Goal: Task Accomplishment & Management: Complete application form

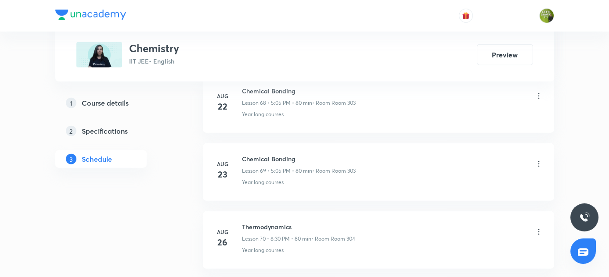
scroll to position [5307, 0]
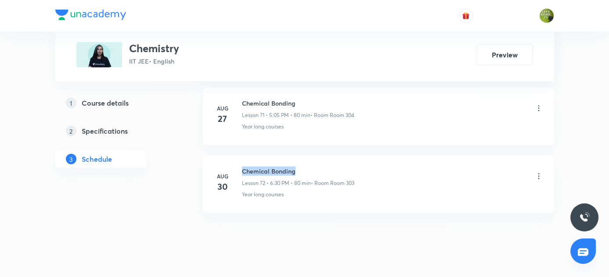
drag, startPoint x: 240, startPoint y: 151, endPoint x: 347, endPoint y: 153, distance: 107.6
click at [347, 167] on div "Aug 30 Chemical Bonding Lesson 72 • 6:30 PM • 80 min • Room Room 303 Year long …" at bounding box center [378, 183] width 329 height 32
copy h6 "Chemical Bonding"
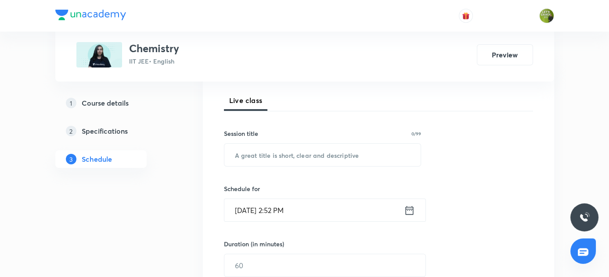
scroll to position [119, 0]
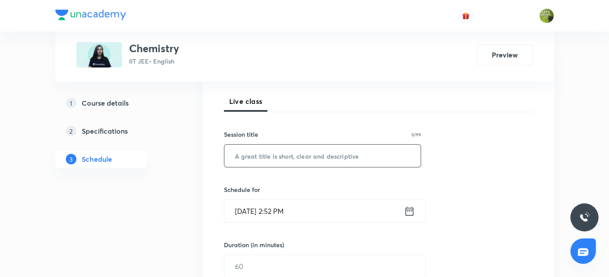
click at [304, 155] on input "text" at bounding box center [322, 156] width 197 height 22
paste input "Chemical Bonding"
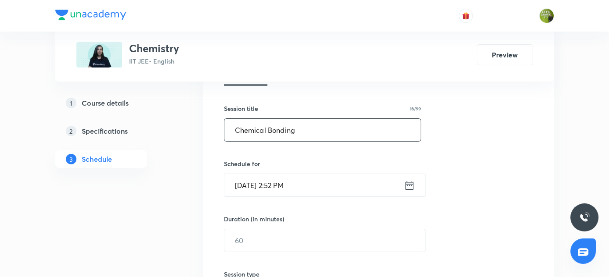
scroll to position [159, 0]
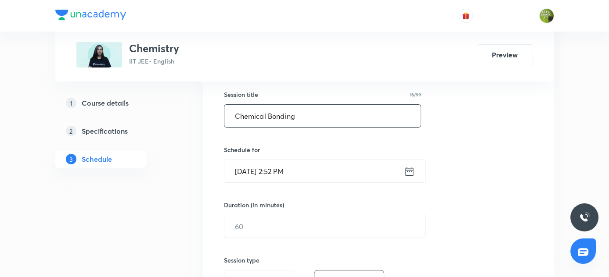
type input "Chemical Bonding"
click at [407, 174] on icon at bounding box center [409, 171] width 11 height 12
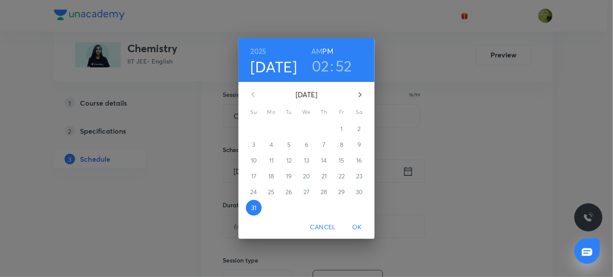
click at [323, 68] on h3 "02" at bounding box center [321, 66] width 18 height 18
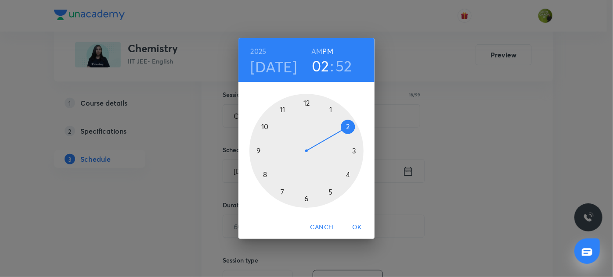
click at [355, 150] on div at bounding box center [306, 151] width 114 height 114
click at [263, 174] on div at bounding box center [306, 151] width 114 height 114
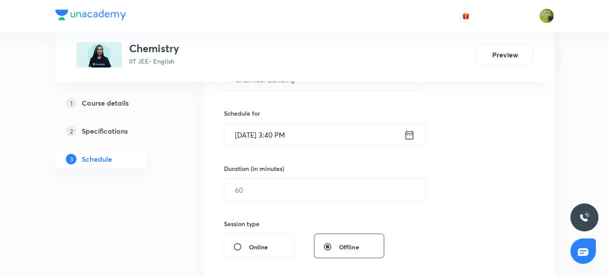
scroll to position [239, 0]
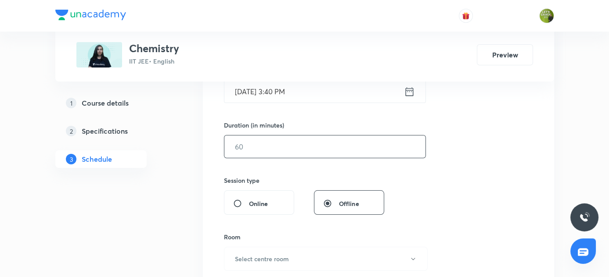
click at [246, 147] on input "text" at bounding box center [324, 147] width 201 height 22
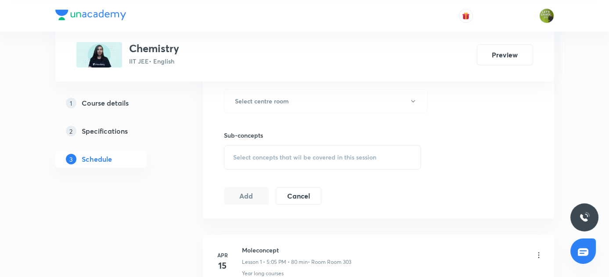
scroll to position [398, 0]
type input "80"
click at [411, 97] on icon "button" at bounding box center [413, 100] width 7 height 7
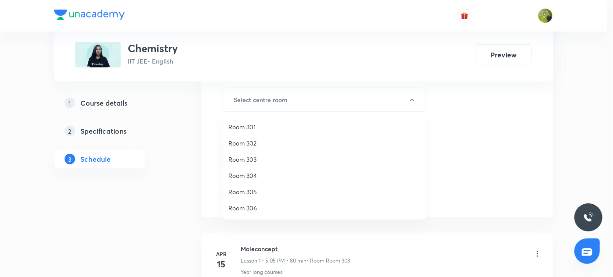
click at [248, 159] on span "Room 303" at bounding box center [324, 159] width 192 height 9
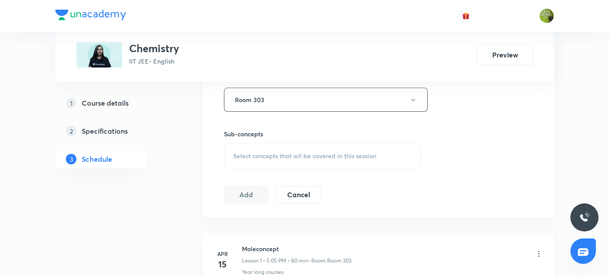
scroll to position [438, 0]
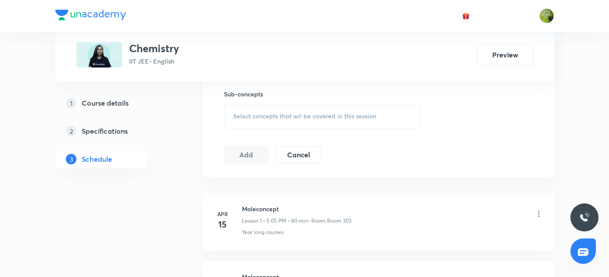
click at [270, 110] on div "Select concepts that wil be covered in this session" at bounding box center [323, 116] width 198 height 25
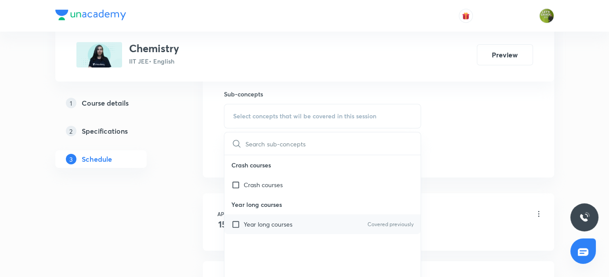
click at [238, 224] on input "checkbox" at bounding box center [237, 224] width 12 height 9
checkbox input "true"
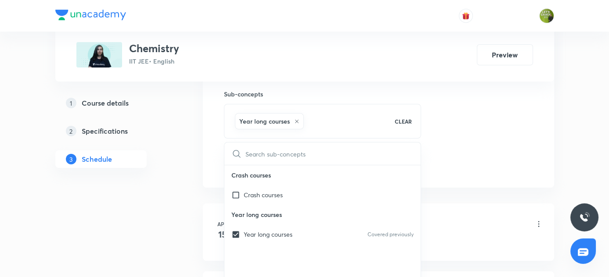
drag, startPoint x: 173, startPoint y: 211, endPoint x: 185, endPoint y: 196, distance: 18.4
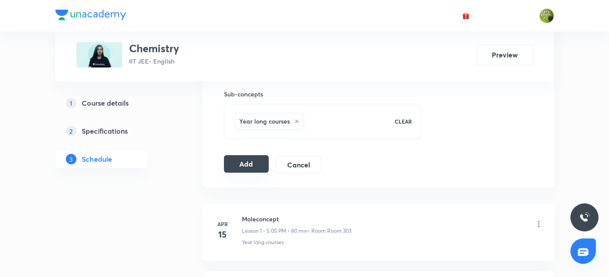
click at [253, 159] on button "Add" at bounding box center [246, 164] width 45 height 18
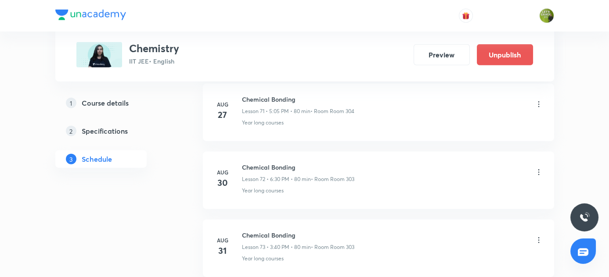
scroll to position [4972, 0]
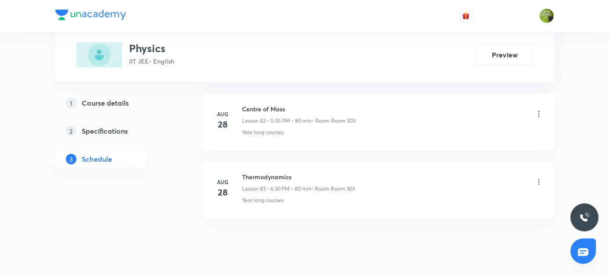
scroll to position [6052, 0]
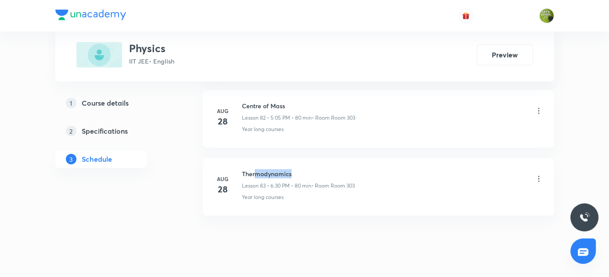
drag, startPoint x: 253, startPoint y: 149, endPoint x: 350, endPoint y: 149, distance: 96.6
click at [350, 169] on h6 "Thermodynamics" at bounding box center [298, 173] width 113 height 9
drag, startPoint x: 254, startPoint y: 234, endPoint x: 220, endPoint y: 191, distance: 54.4
drag, startPoint x: 241, startPoint y: 149, endPoint x: 308, endPoint y: 154, distance: 66.9
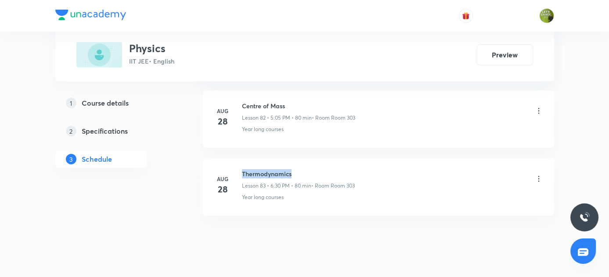
click at [308, 169] on h6 "Thermodynamics" at bounding box center [298, 173] width 113 height 9
copy h6 "Thermodynamics"
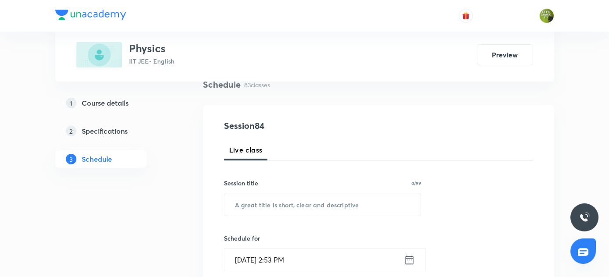
scroll to position [67, 0]
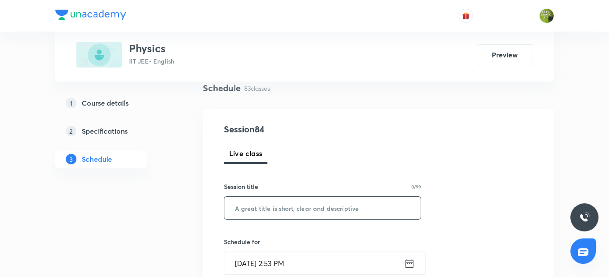
click at [283, 207] on input "text" at bounding box center [322, 208] width 197 height 22
paste input "Thermodynamics"
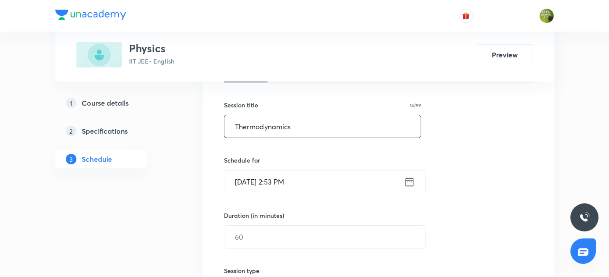
scroll to position [186, 0]
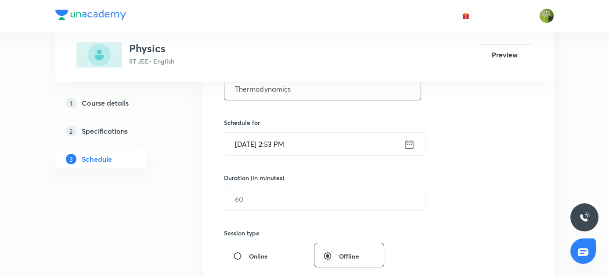
type input "Thermodynamics"
click at [408, 146] on icon at bounding box center [409, 144] width 11 height 12
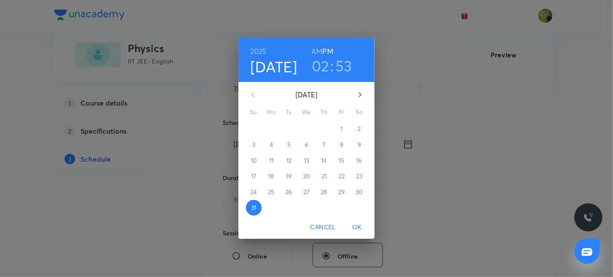
click at [320, 66] on h3 "02" at bounding box center [321, 66] width 18 height 18
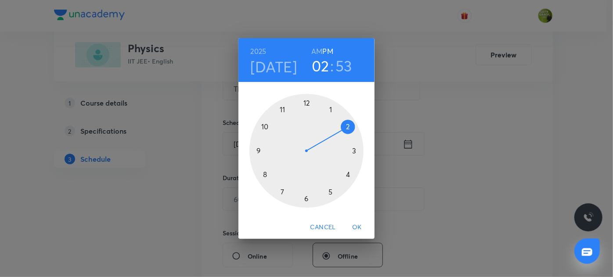
click at [331, 194] on div at bounding box center [306, 151] width 114 height 114
click at [332, 108] on div at bounding box center [306, 151] width 114 height 114
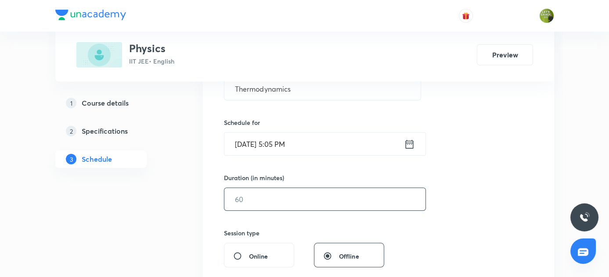
click at [331, 188] on input "text" at bounding box center [324, 199] width 201 height 22
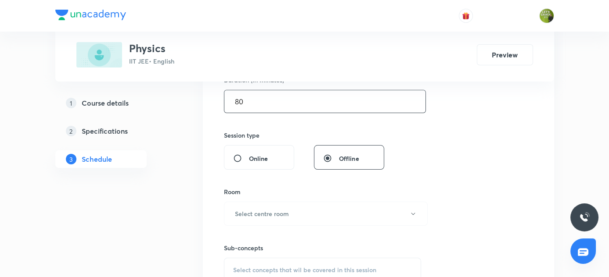
scroll to position [306, 0]
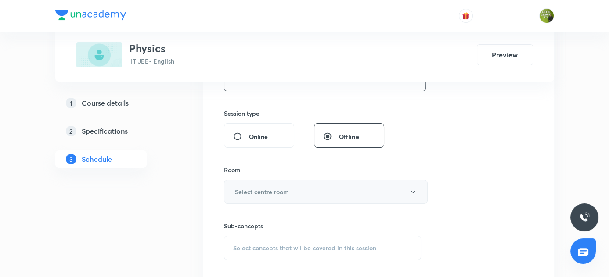
type input "80"
click at [413, 189] on icon "button" at bounding box center [413, 192] width 7 height 7
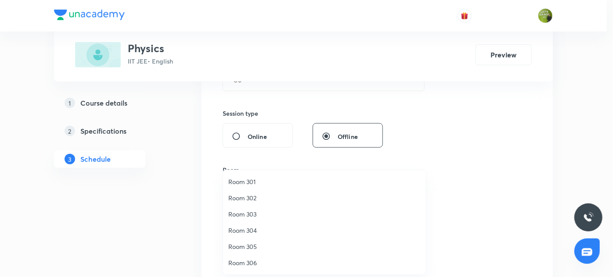
click at [241, 214] on span "Room 303" at bounding box center [324, 214] width 192 height 9
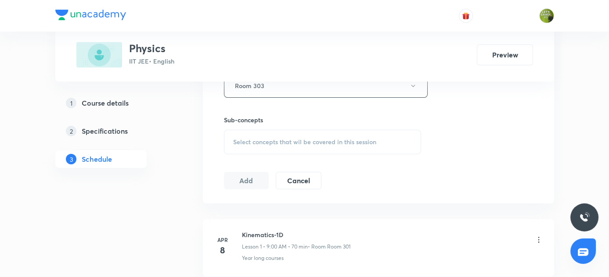
scroll to position [426, 0]
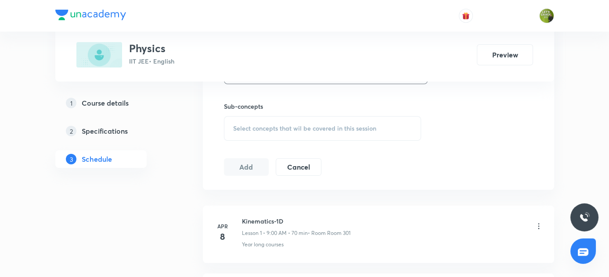
click at [261, 121] on div "Select concepts that wil be covered in this session" at bounding box center [323, 128] width 198 height 25
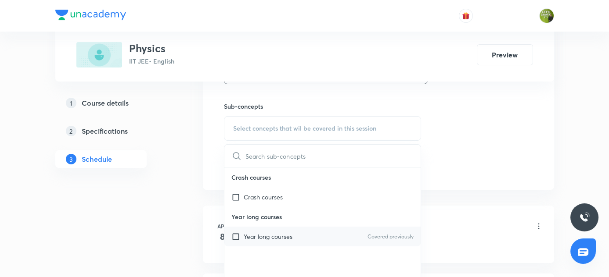
click at [234, 235] on input "checkbox" at bounding box center [237, 236] width 12 height 9
checkbox input "true"
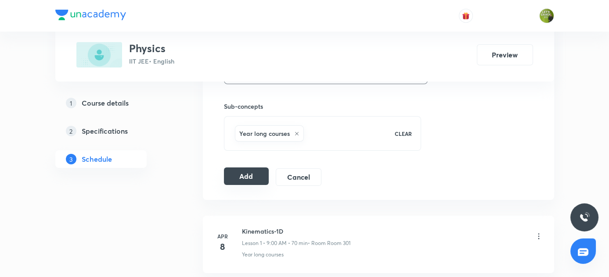
click at [236, 172] on button "Add" at bounding box center [246, 177] width 45 height 18
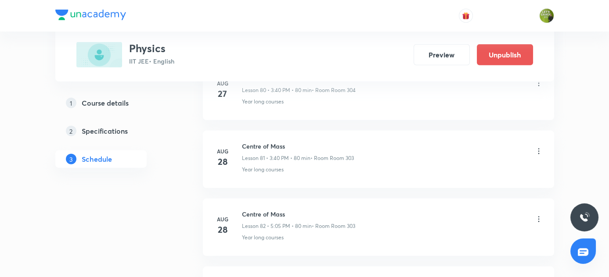
scroll to position [5718, 0]
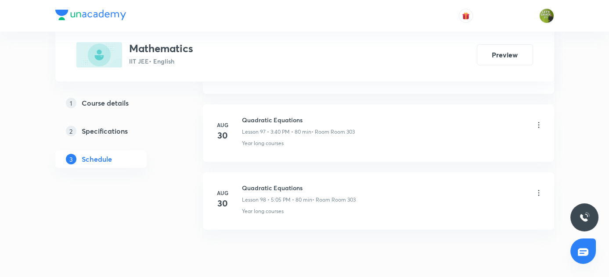
scroll to position [7070, 0]
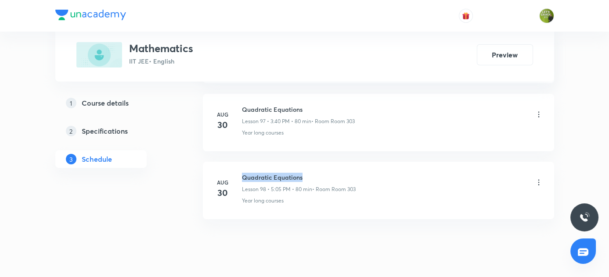
drag, startPoint x: 242, startPoint y: 152, endPoint x: 337, endPoint y: 152, distance: 95.3
click at [337, 173] on h6 "Quadratic Equations" at bounding box center [299, 177] width 114 height 9
copy h6 "Quadratic Equations"
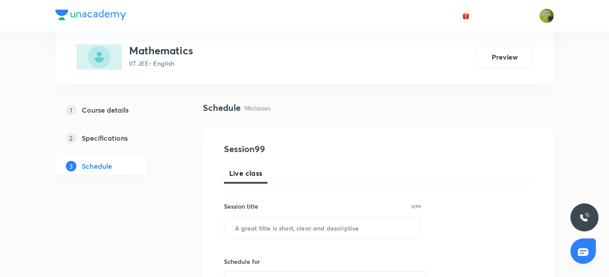
scroll to position [79, 0]
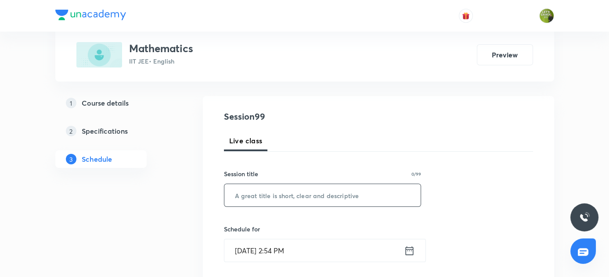
click at [274, 197] on input "text" at bounding box center [322, 195] width 197 height 22
paste input "Quadratic Equations"
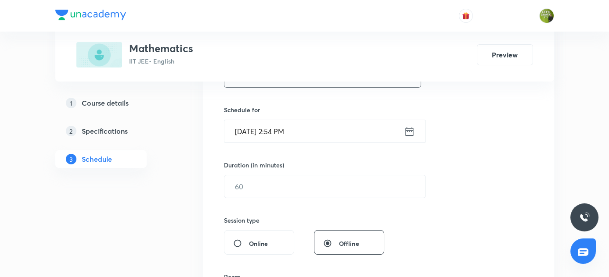
scroll to position [199, 0]
type input "Quadratic Equations"
click at [406, 130] on icon at bounding box center [409, 131] width 11 height 12
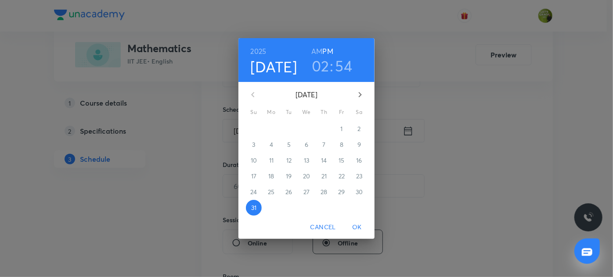
click at [320, 65] on h3 "02" at bounding box center [321, 66] width 18 height 18
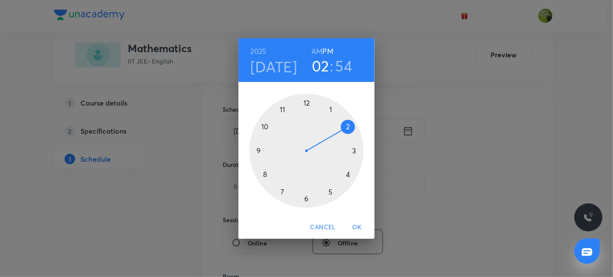
click at [307, 198] on div at bounding box center [306, 151] width 114 height 114
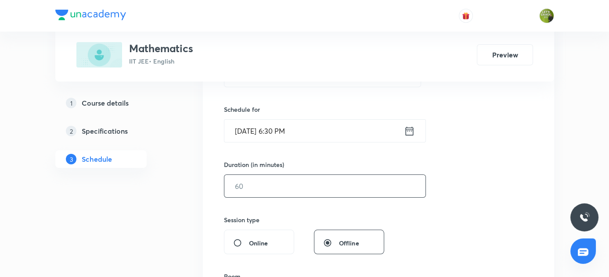
click at [271, 193] on input "text" at bounding box center [324, 186] width 201 height 22
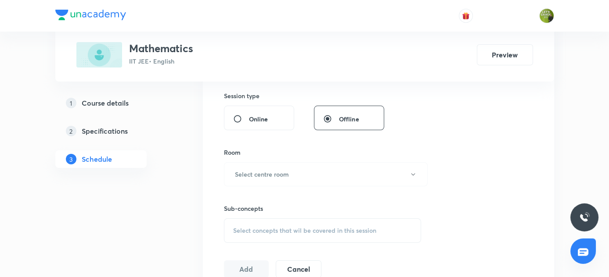
scroll to position [359, 0]
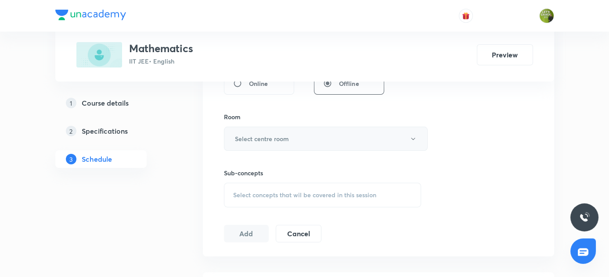
type input "80"
click at [412, 136] on icon "button" at bounding box center [413, 139] width 7 height 7
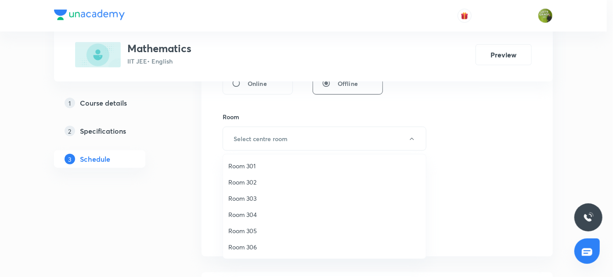
click at [253, 198] on span "Room 303" at bounding box center [324, 198] width 192 height 9
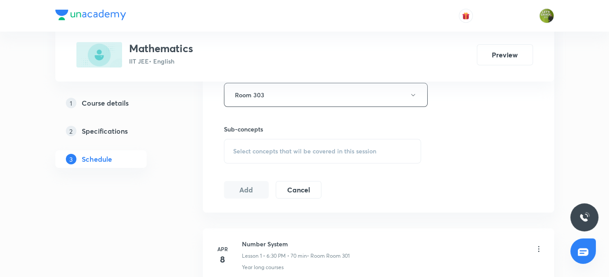
scroll to position [399, 0]
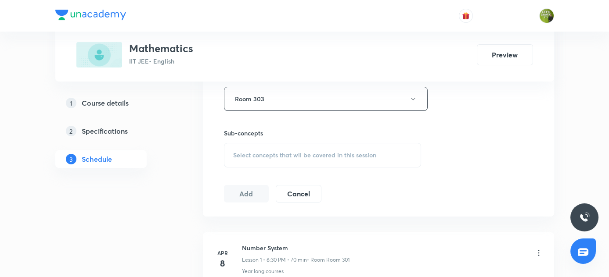
click at [271, 153] on span "Select concepts that wil be covered in this session" at bounding box center [304, 155] width 143 height 7
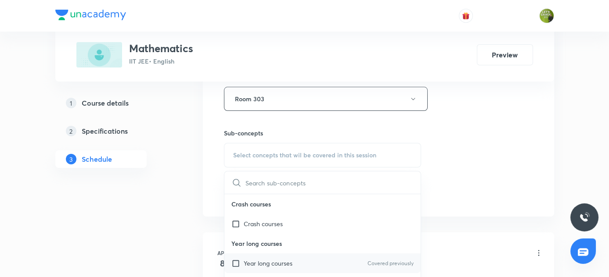
click at [235, 262] on input "checkbox" at bounding box center [237, 263] width 12 height 9
checkbox input "true"
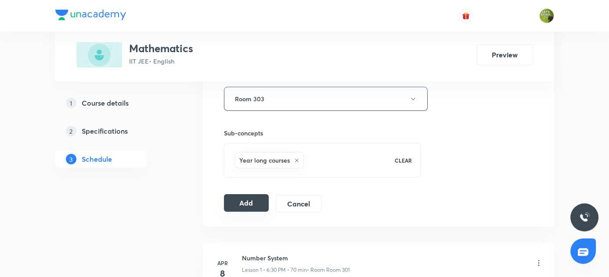
click at [256, 199] on button "Add" at bounding box center [246, 203] width 45 height 18
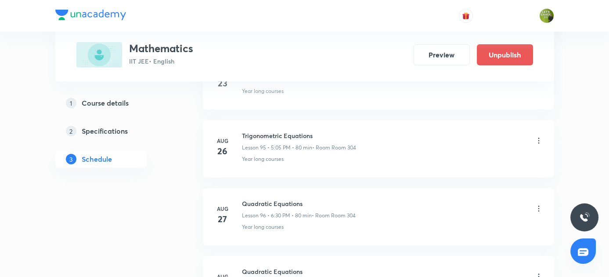
scroll to position [6735, 0]
